Goal: Download file/media

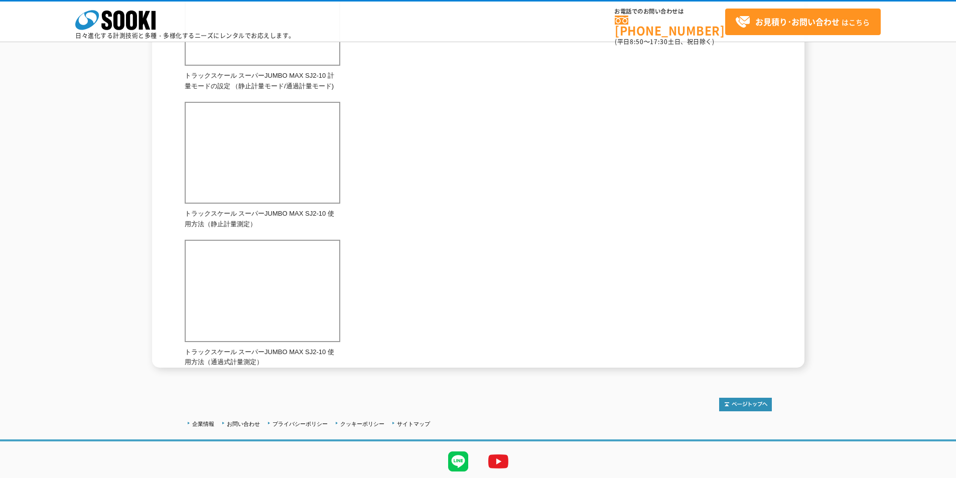
scroll to position [527, 0]
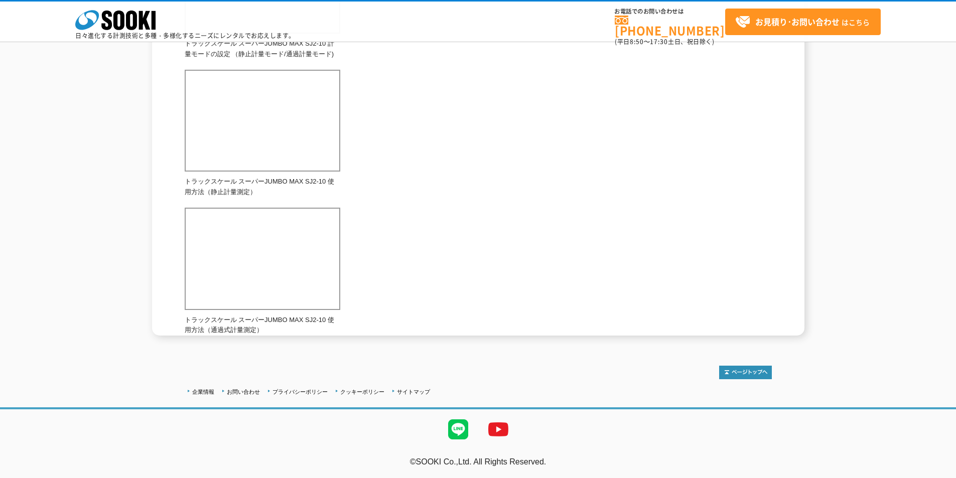
drag, startPoint x: 141, startPoint y: 206, endPoint x: 140, endPoint y: 200, distance: 6.1
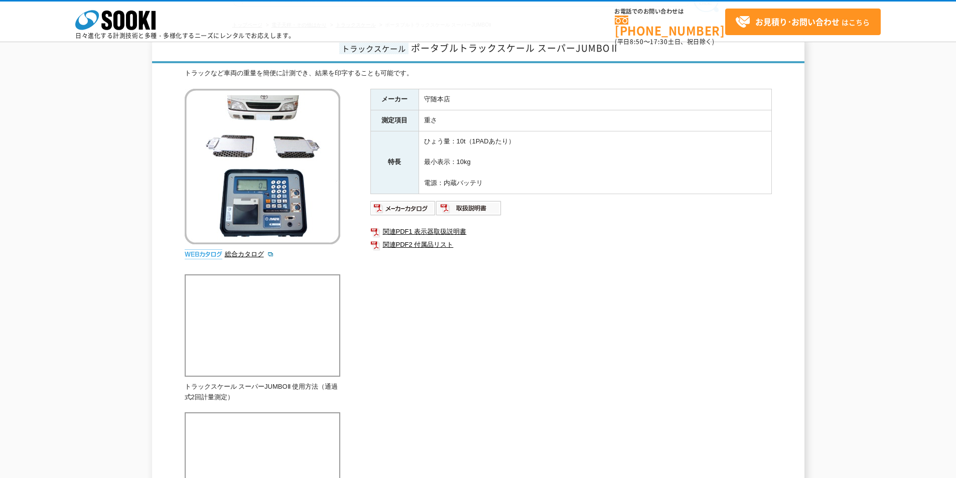
scroll to position [100, 0]
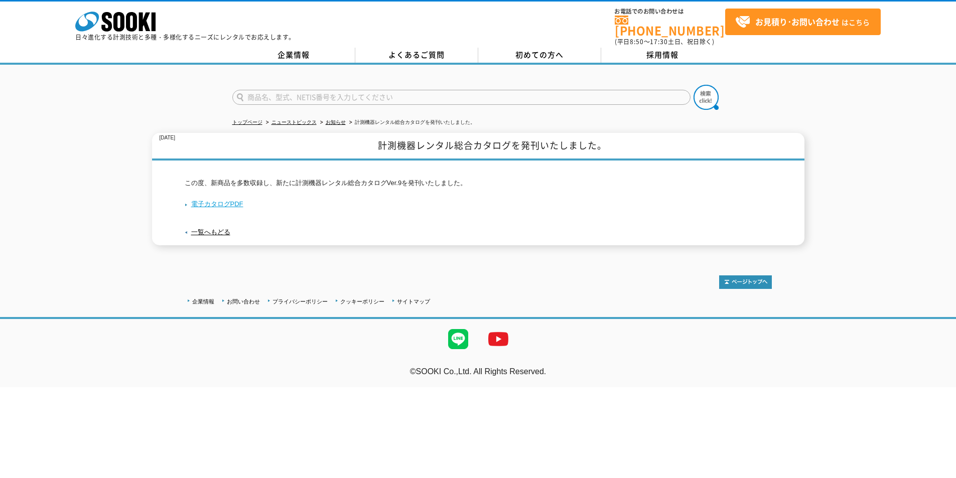
click at [201, 200] on link "電子カタログPDF" at bounding box center [214, 204] width 59 height 8
